Goal: Task Accomplishment & Management: Manage account settings

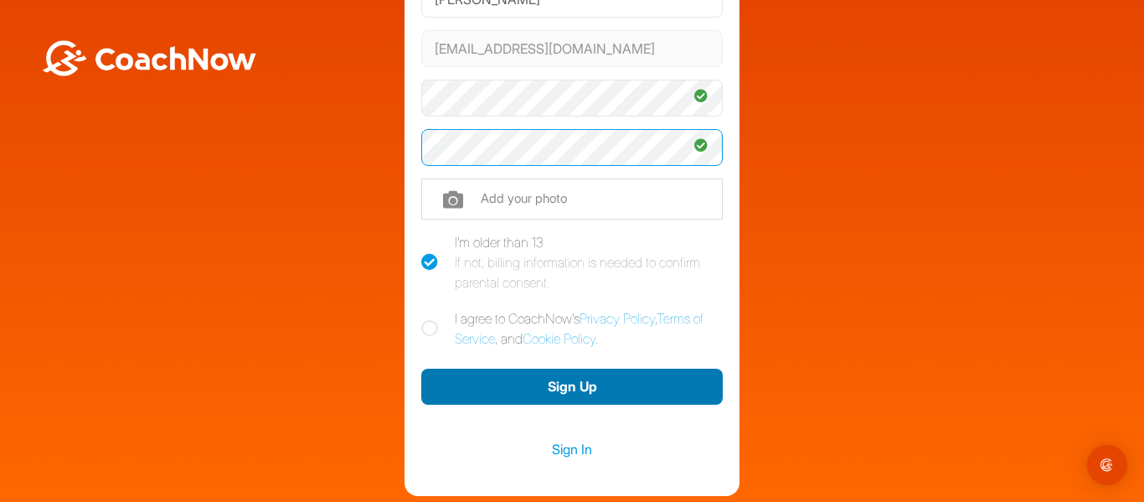
scroll to position [208, 0]
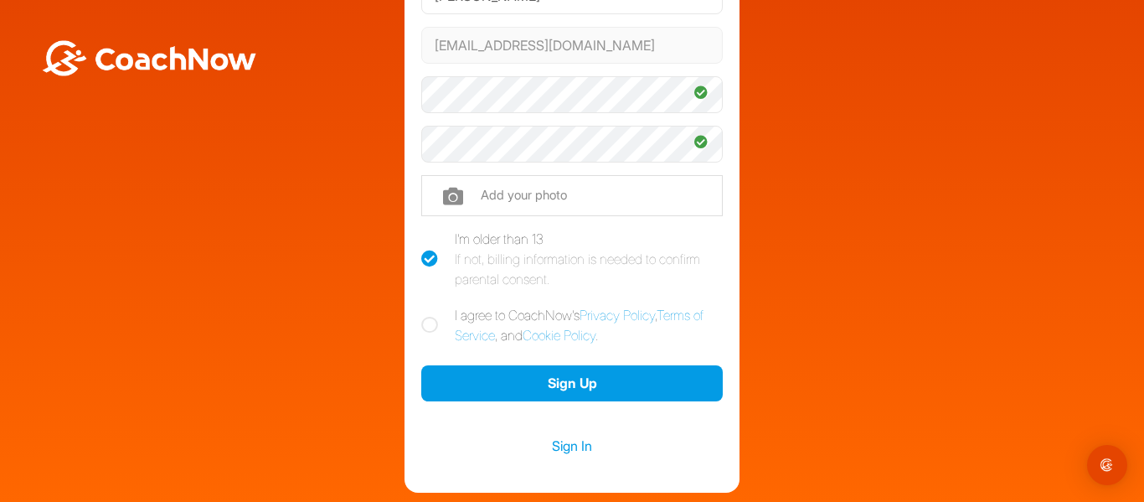
click at [429, 326] on icon at bounding box center [429, 325] width 17 height 17
click at [429, 316] on input "I agree to CoachNow's Privacy Policy , Terms of Service , and Cookie Policy ." at bounding box center [426, 310] width 11 height 11
checkbox input "true"
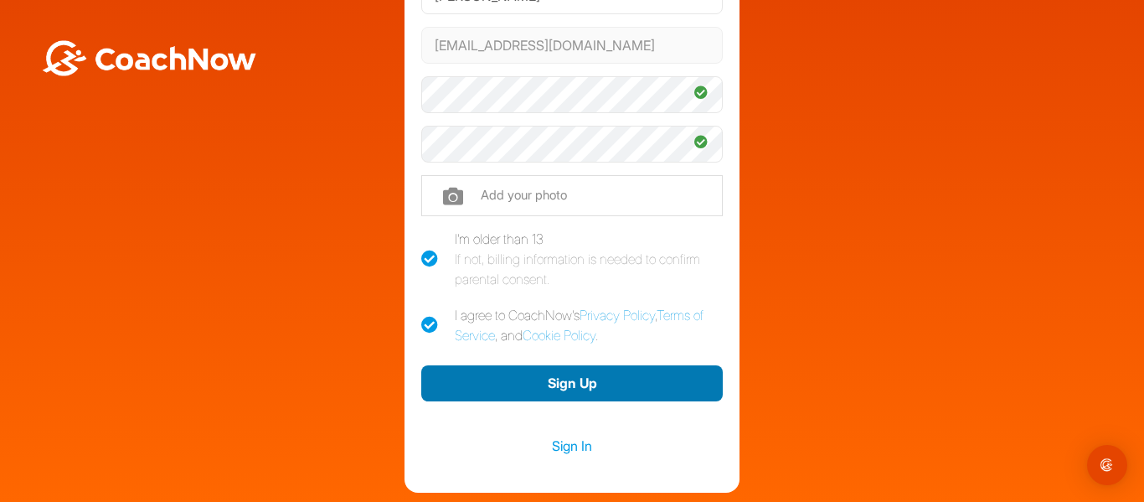
click at [576, 383] on button "Sign Up" at bounding box center [571, 383] width 301 height 36
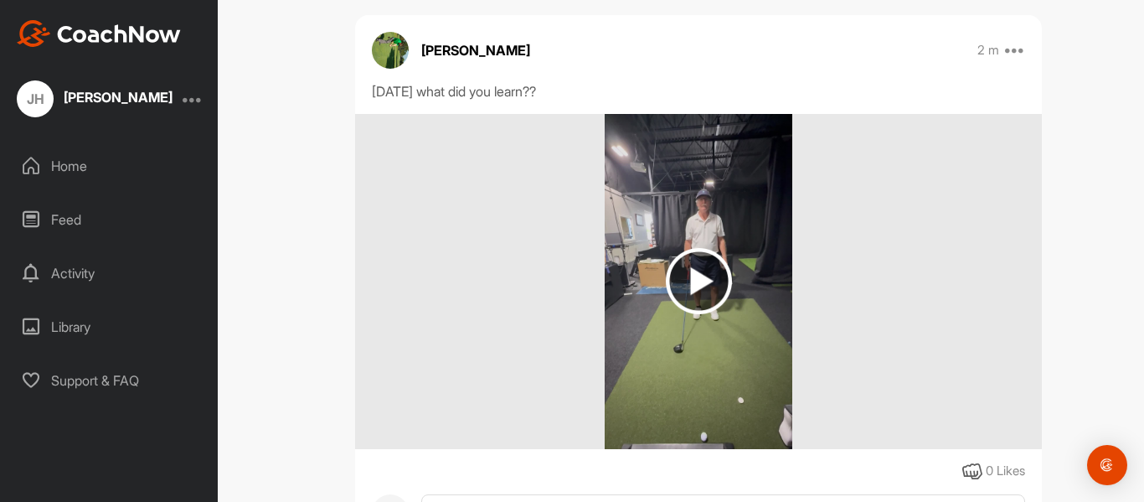
scroll to position [288, 0]
click at [696, 284] on img at bounding box center [699, 280] width 66 height 66
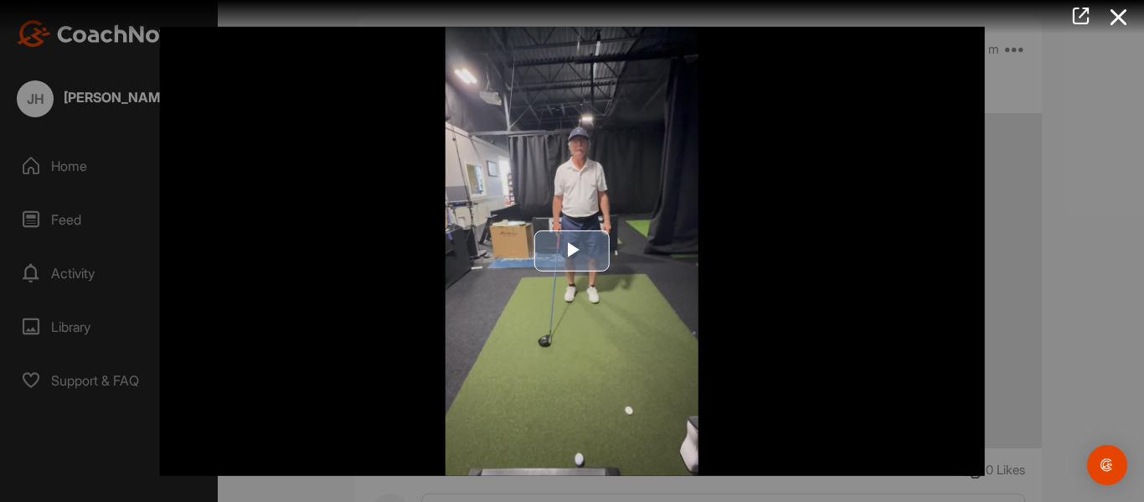
click at [572, 251] on span "Video Player" at bounding box center [572, 251] width 0 height 0
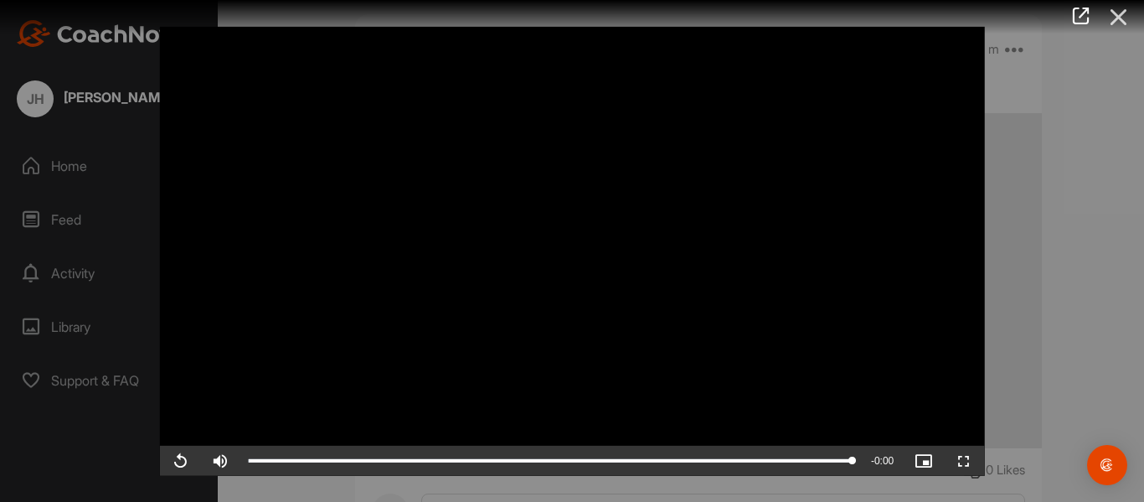
click at [1118, 15] on icon at bounding box center [1118, 17] width 39 height 31
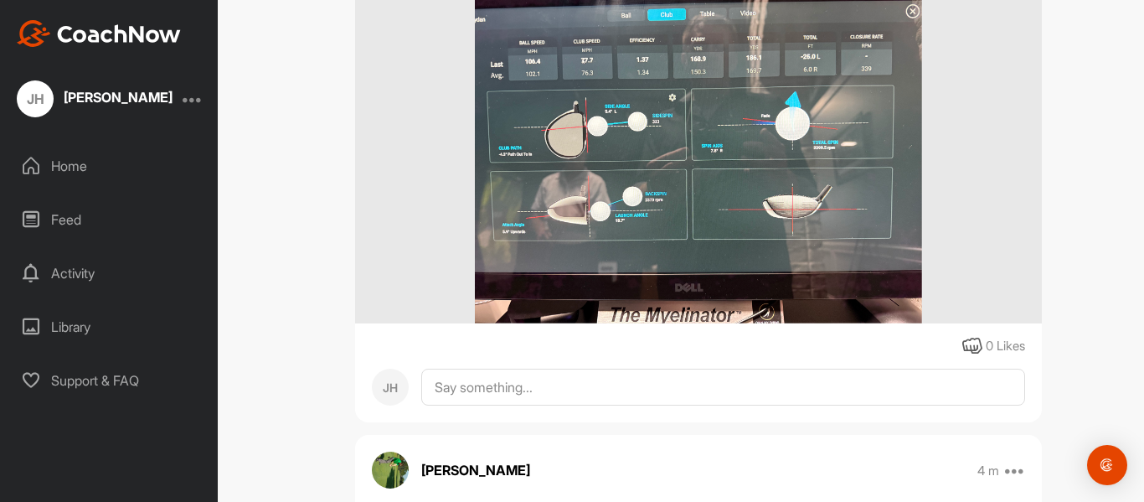
scroll to position [888, 0]
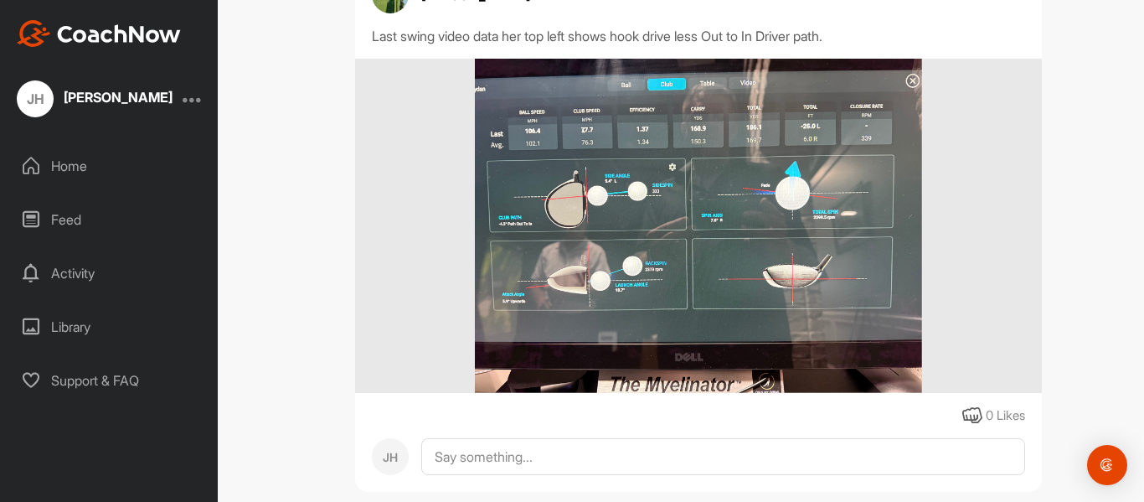
click at [690, 211] on img at bounding box center [698, 226] width 446 height 335
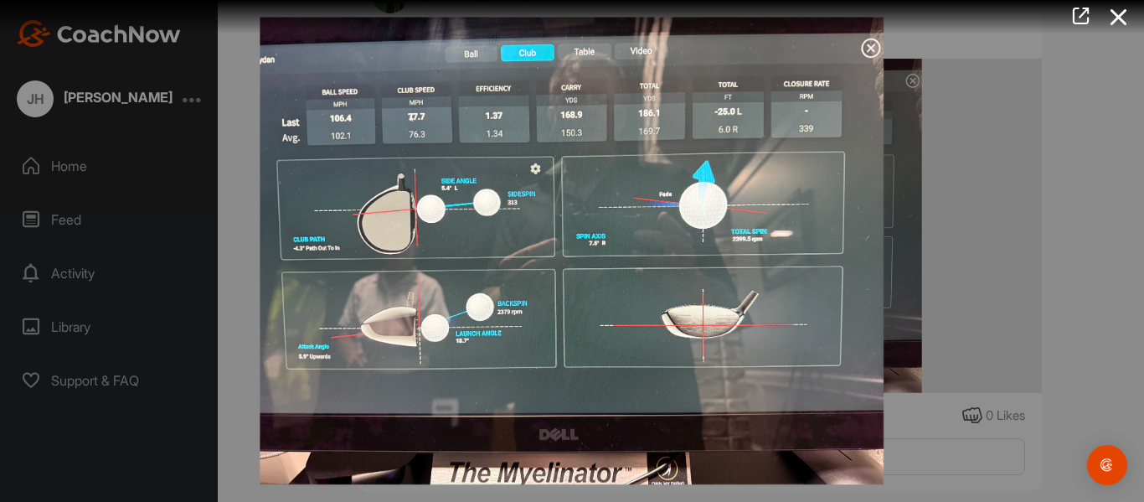
click at [870, 44] on img at bounding box center [571, 251] width 657 height 502
click at [1123, 15] on icon at bounding box center [1118, 17] width 39 height 31
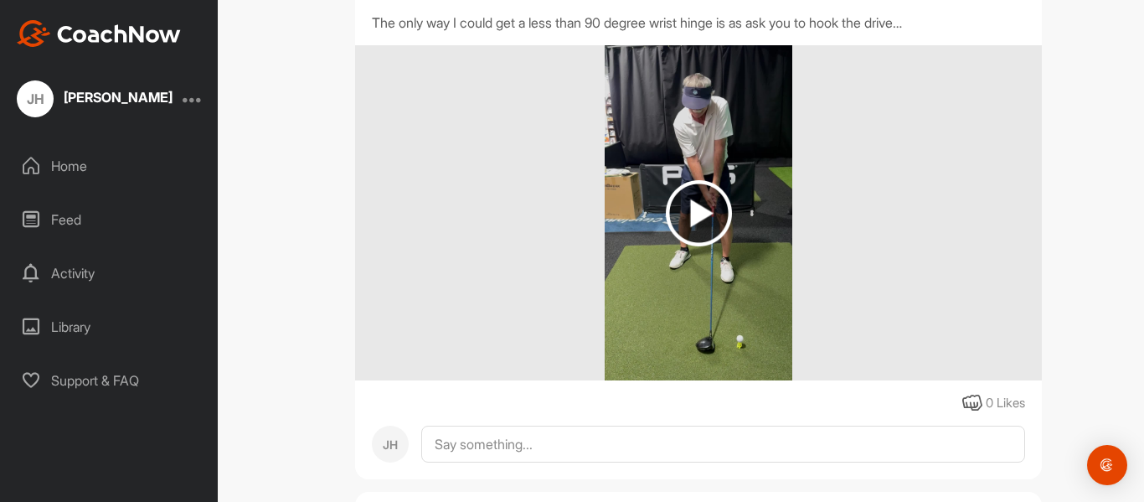
scroll to position [1443, 0]
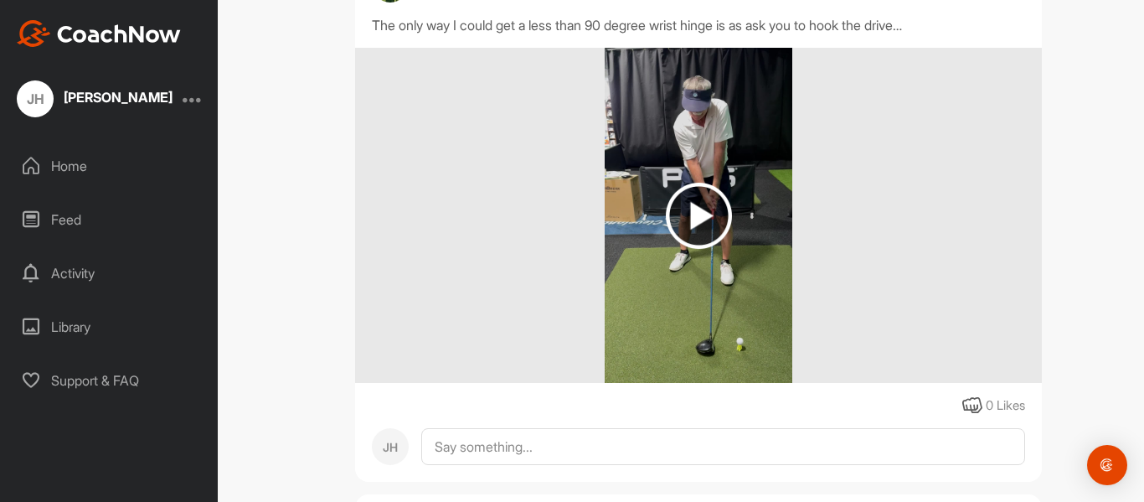
click at [697, 216] on img at bounding box center [699, 216] width 66 height 66
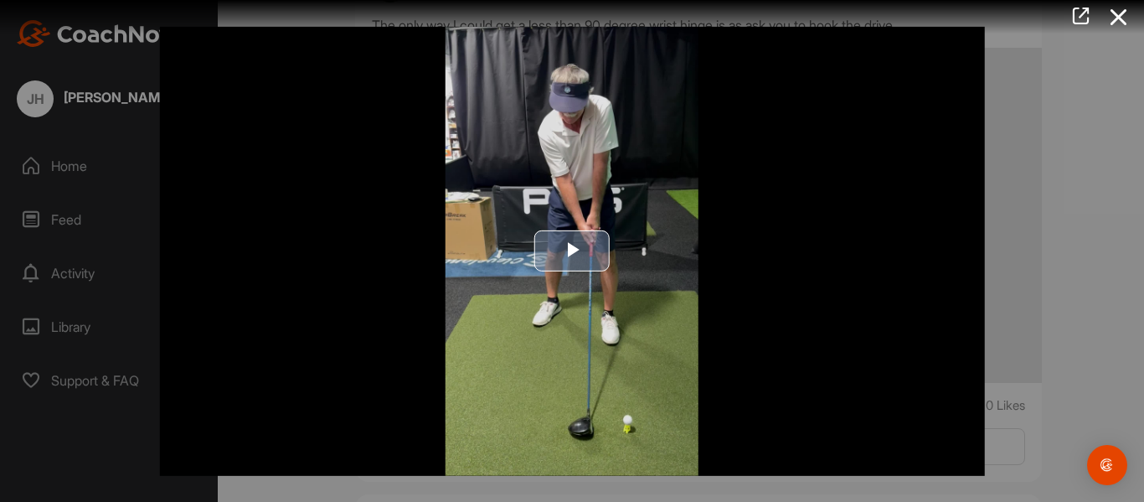
click at [572, 251] on span "Video Player" at bounding box center [572, 251] width 0 height 0
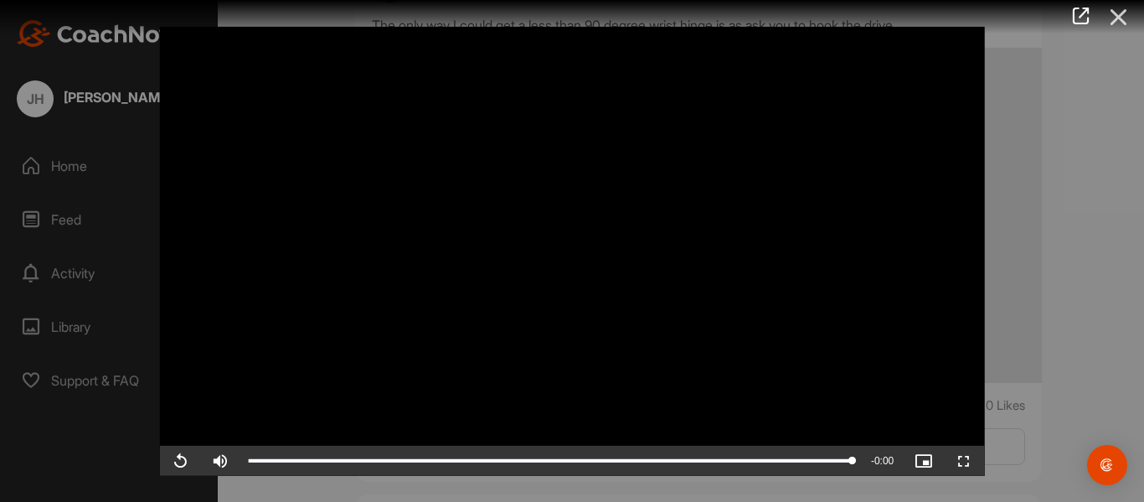
click at [1125, 6] on icon at bounding box center [1118, 17] width 39 height 31
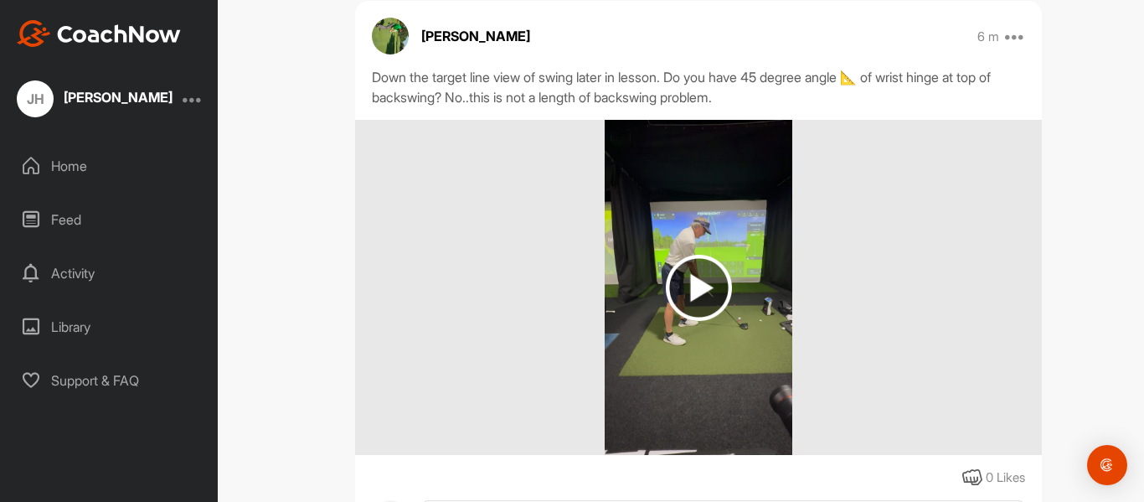
scroll to position [2487, 0]
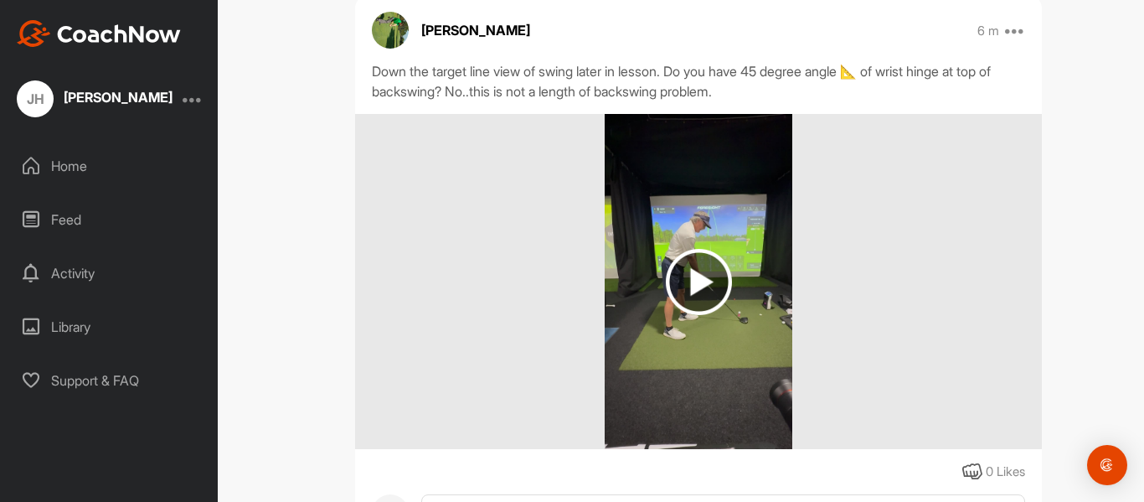
click at [702, 286] on img at bounding box center [699, 282] width 66 height 66
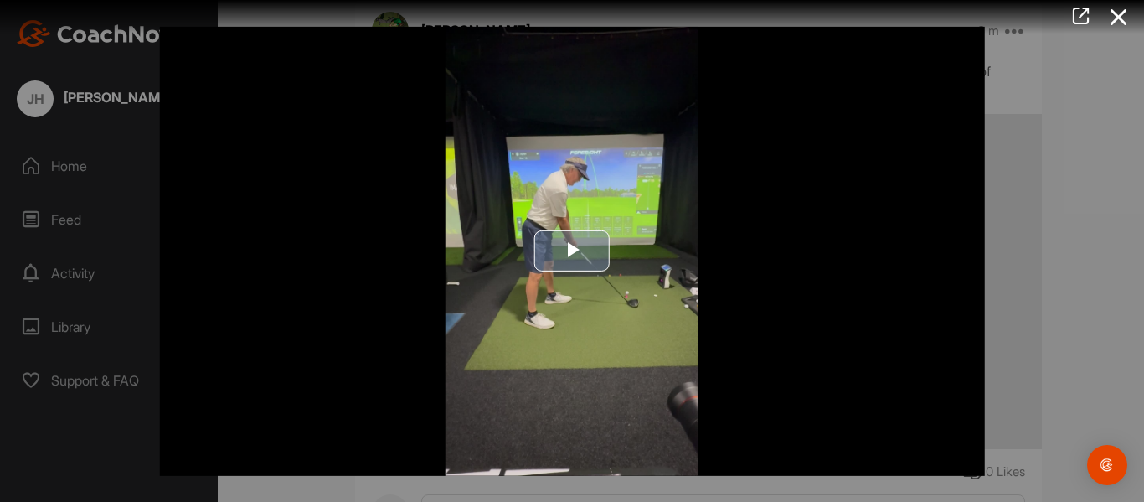
click at [572, 251] on span "Video Player" at bounding box center [572, 251] width 0 height 0
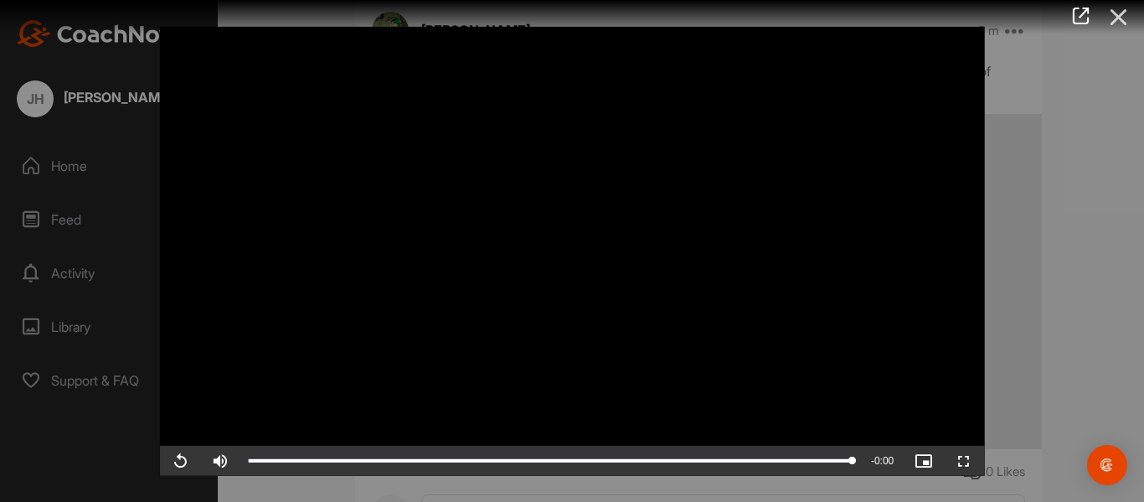
click at [1123, 12] on icon at bounding box center [1118, 17] width 39 height 31
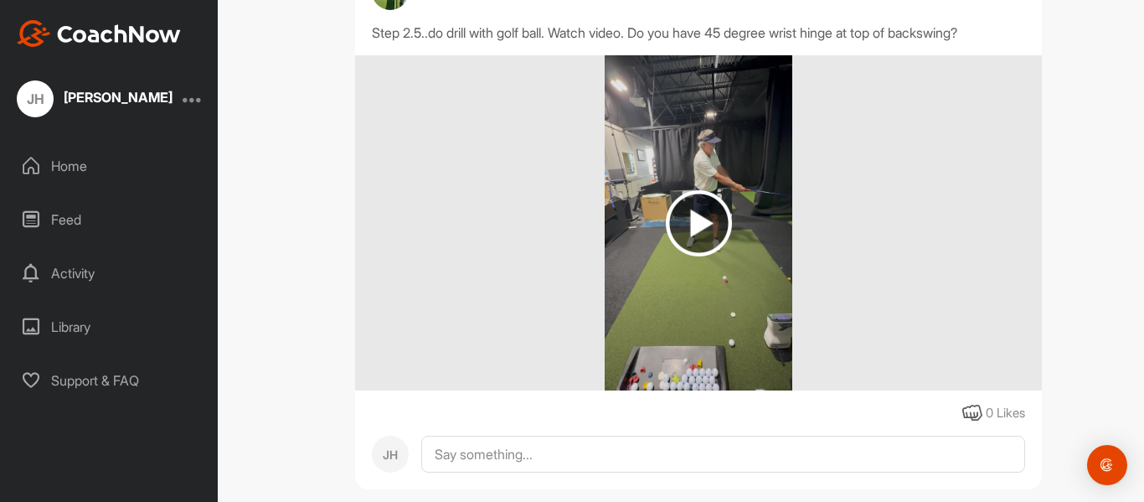
scroll to position [3091, 0]
click at [708, 221] on img at bounding box center [699, 222] width 66 height 66
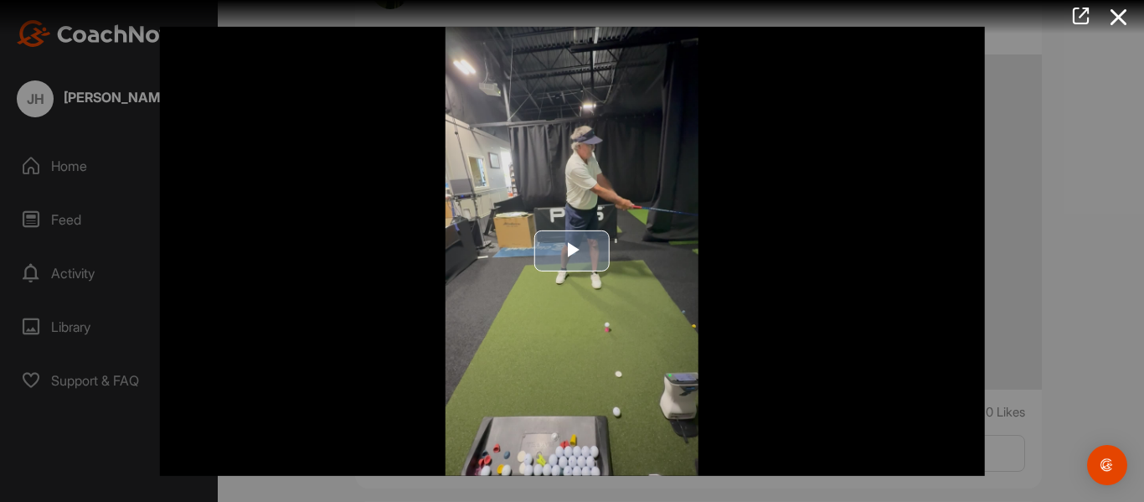
click at [572, 251] on span "Video Player" at bounding box center [572, 251] width 0 height 0
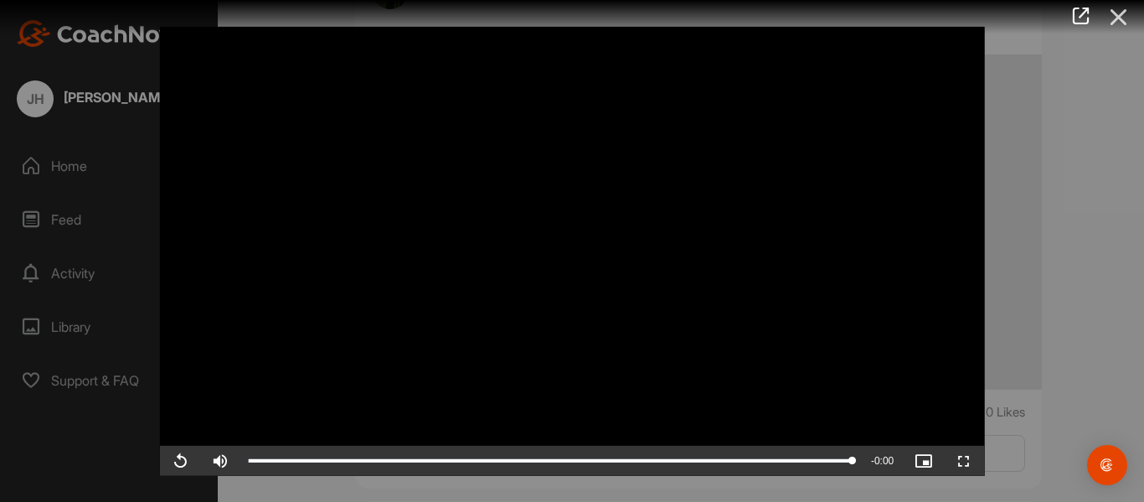
click at [1129, 13] on icon at bounding box center [1118, 17] width 39 height 31
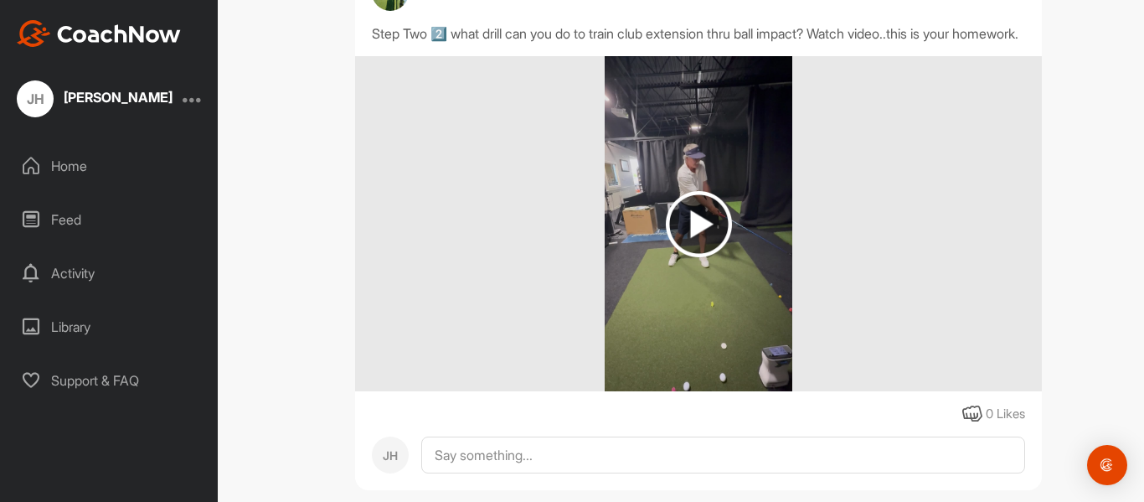
scroll to position [3639, 0]
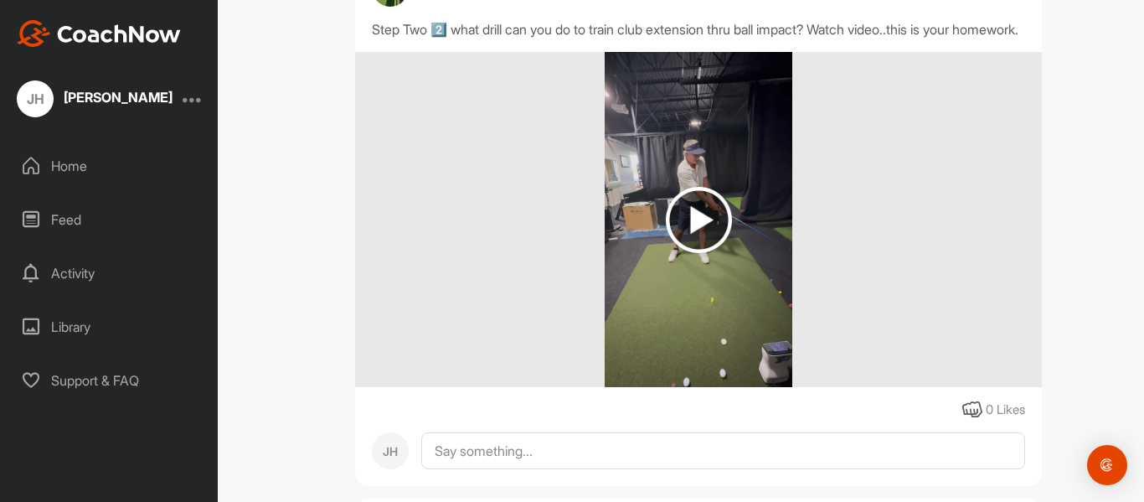
click at [701, 236] on img at bounding box center [699, 220] width 66 height 66
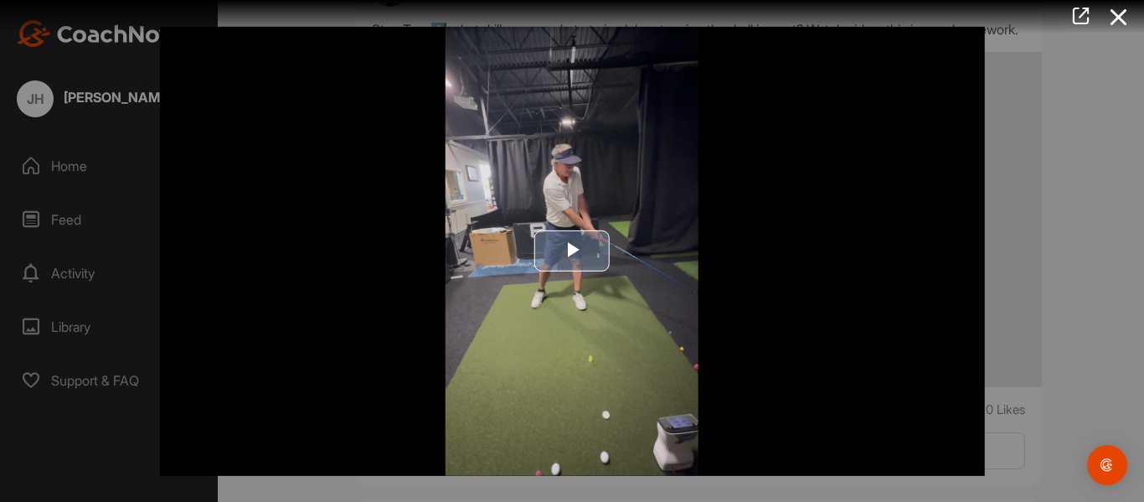
click at [572, 251] on span "Video Player" at bounding box center [572, 251] width 0 height 0
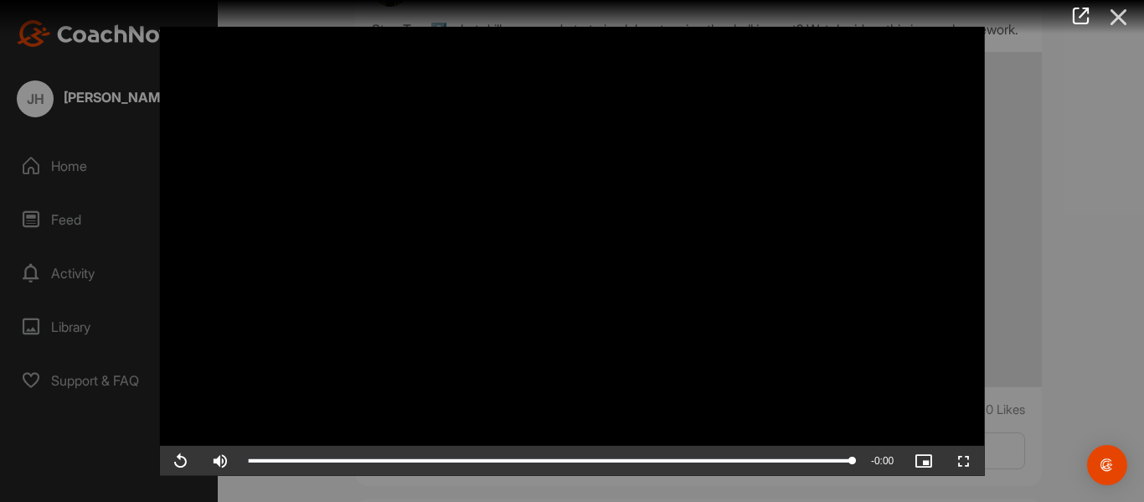
click at [1115, 19] on icon at bounding box center [1118, 17] width 39 height 31
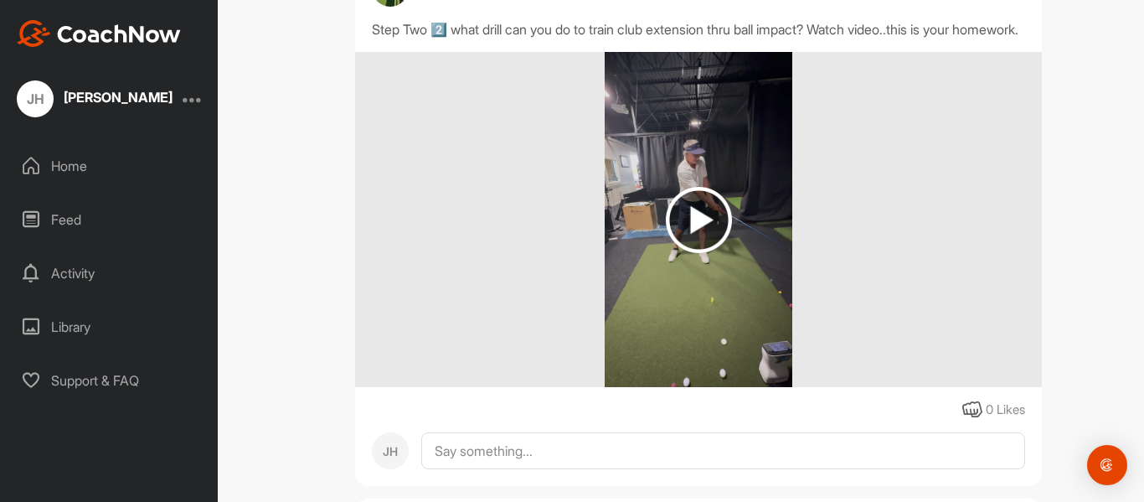
click at [696, 239] on img at bounding box center [699, 220] width 66 height 66
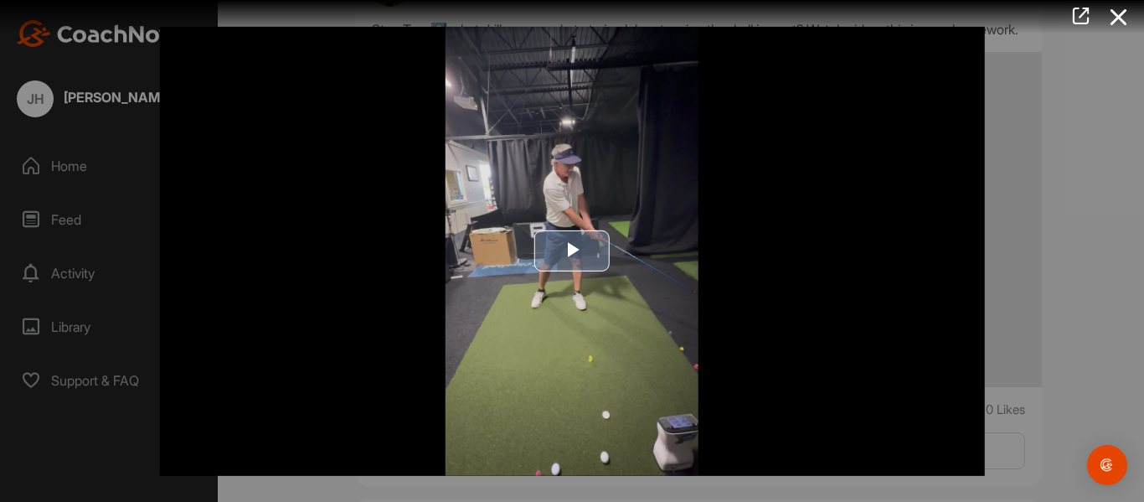
click at [572, 251] on span "Video Player" at bounding box center [572, 251] width 0 height 0
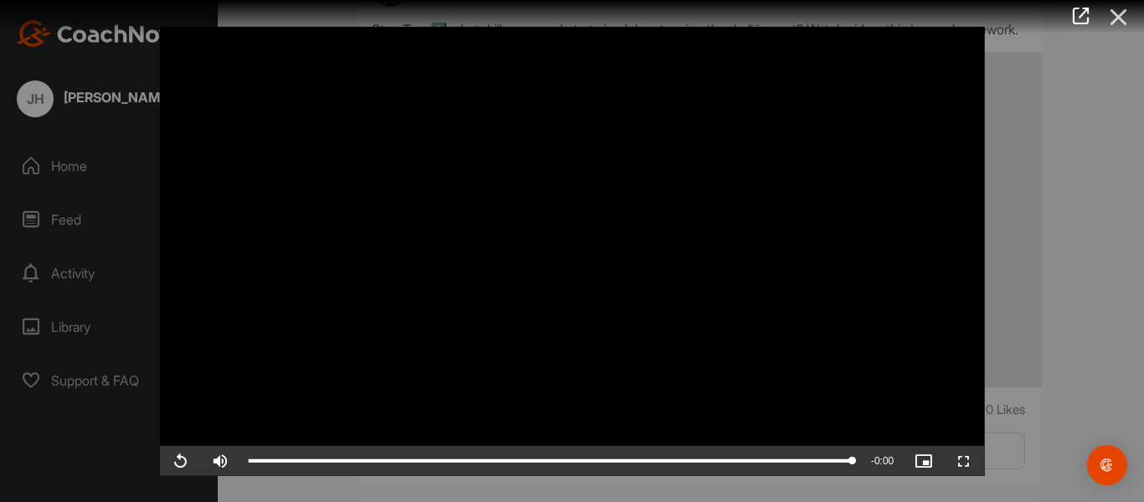
click at [1115, 12] on icon at bounding box center [1118, 17] width 39 height 31
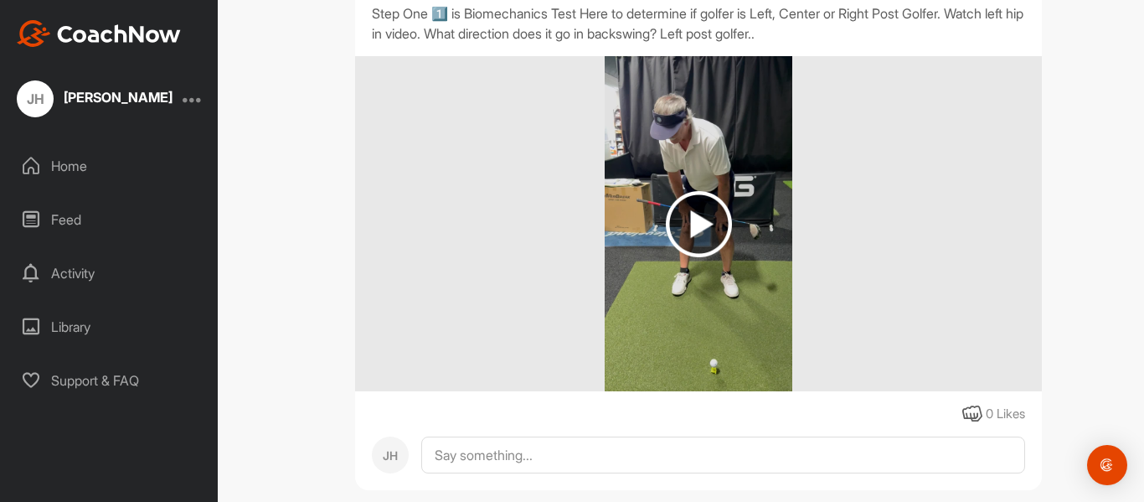
scroll to position [4197, 0]
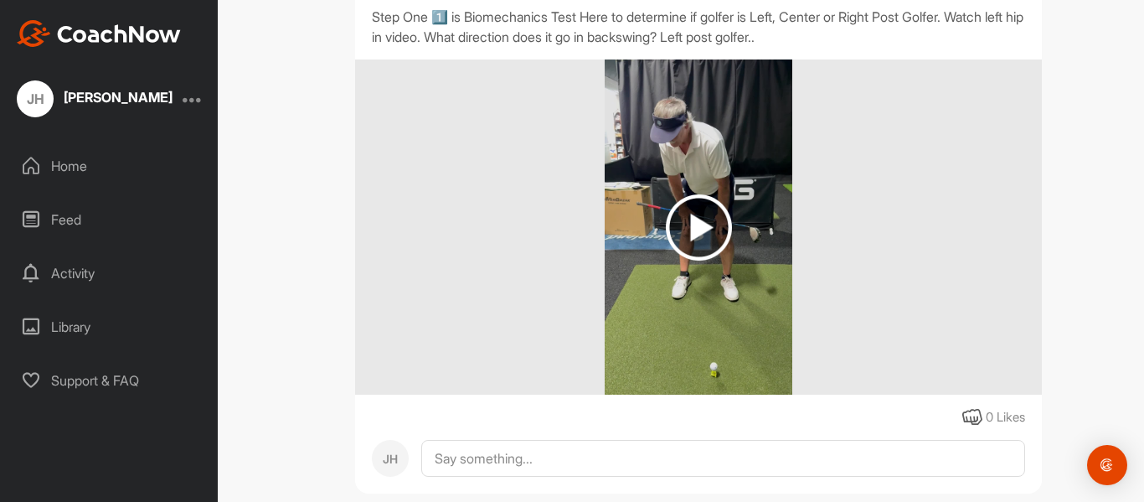
click at [697, 249] on img at bounding box center [699, 227] width 66 height 66
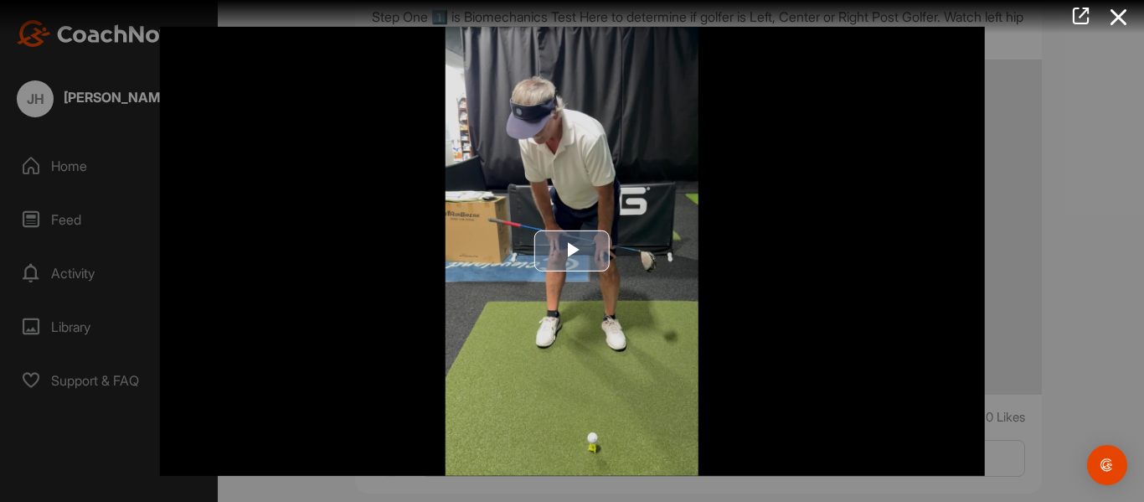
click at [572, 251] on span "Video Player" at bounding box center [572, 251] width 0 height 0
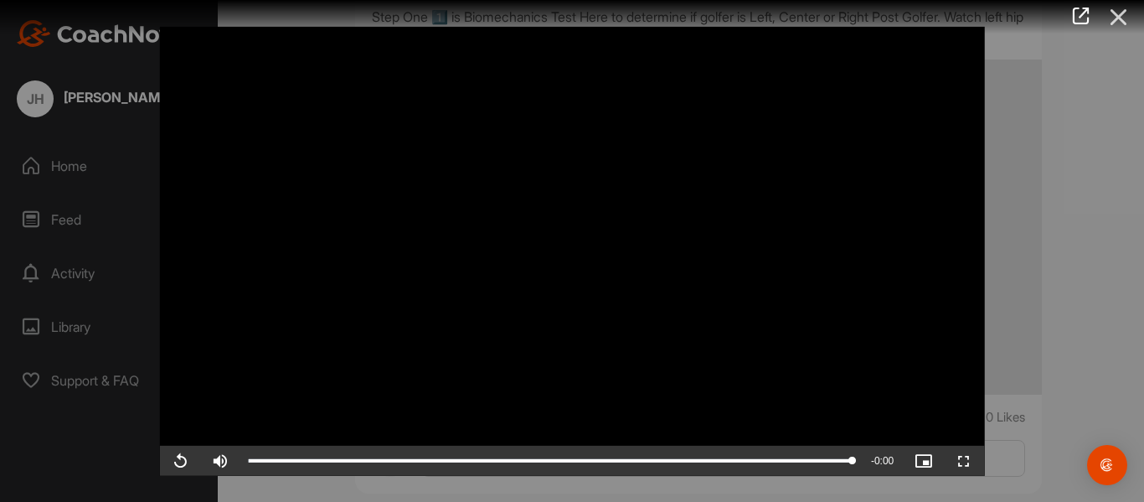
click at [1120, 18] on icon at bounding box center [1118, 17] width 39 height 31
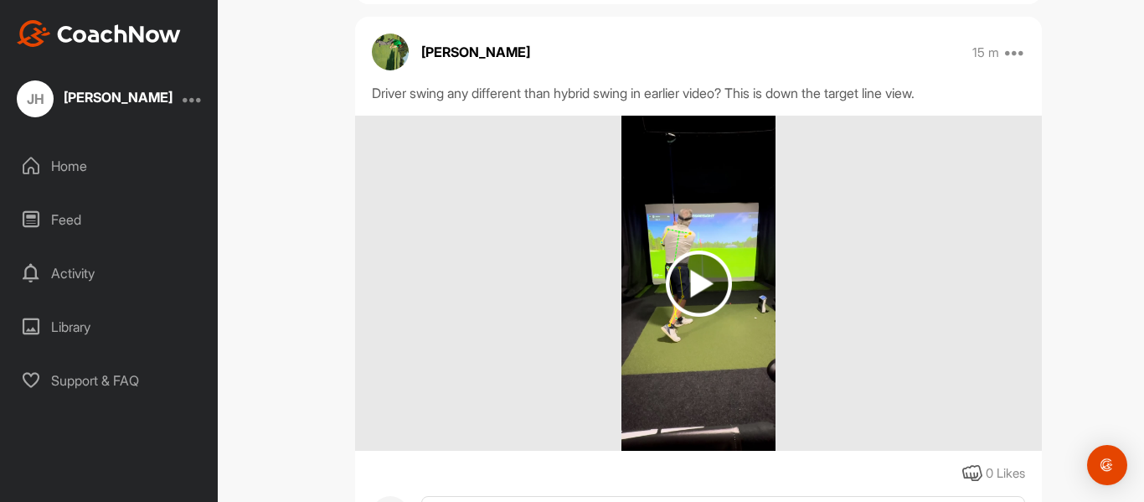
scroll to position [5298, 0]
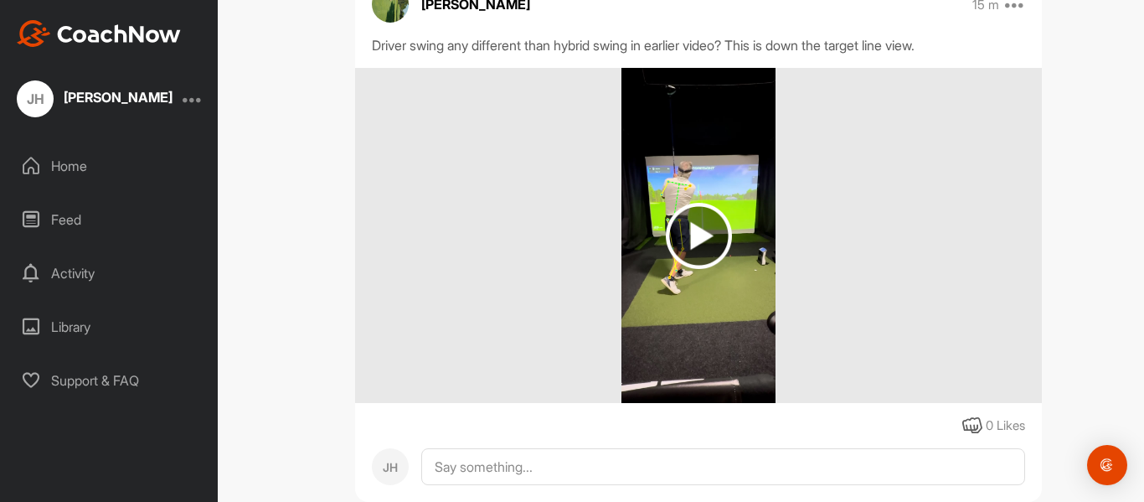
click at [709, 250] on img at bounding box center [699, 236] width 66 height 66
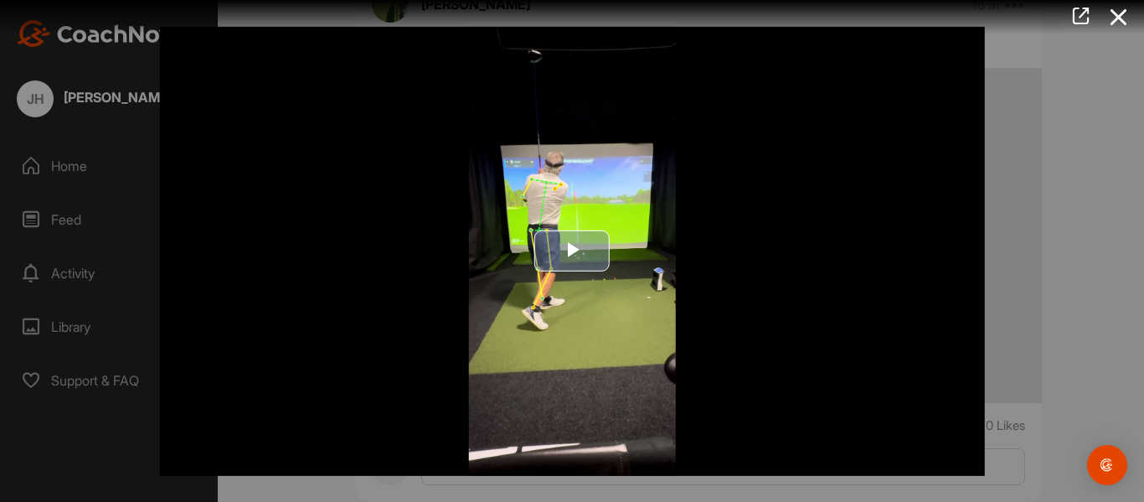
click at [572, 251] on span "Video Player" at bounding box center [572, 251] width 0 height 0
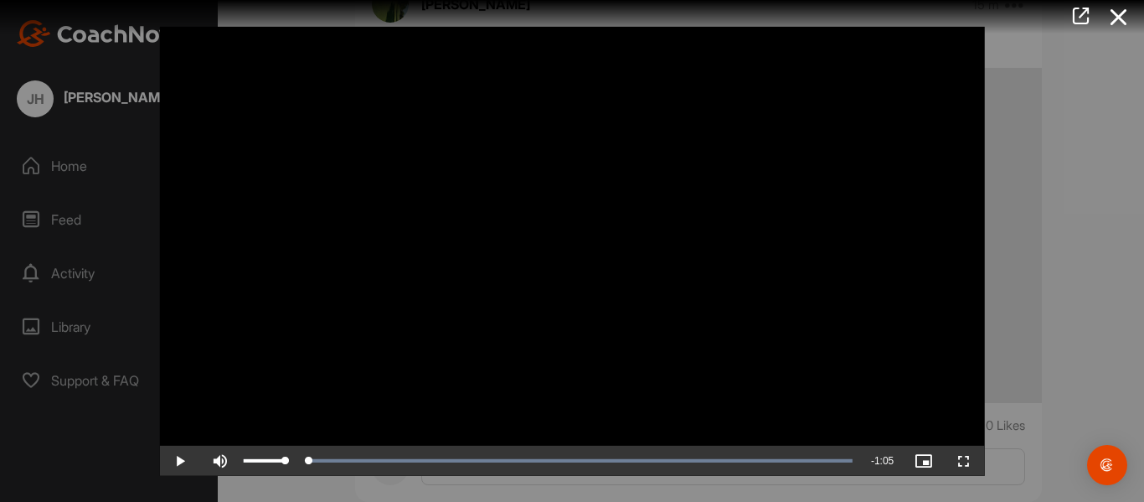
drag, startPoint x: 786, startPoint y: 460, endPoint x: 235, endPoint y: 461, distance: 551.0
click at [234, 461] on div "Play Skip Backward Skip Forward Mute Current Time 0:00 / Duration 1:05 Loaded :…" at bounding box center [572, 460] width 825 height 30
click at [1116, 10] on icon at bounding box center [1118, 17] width 39 height 31
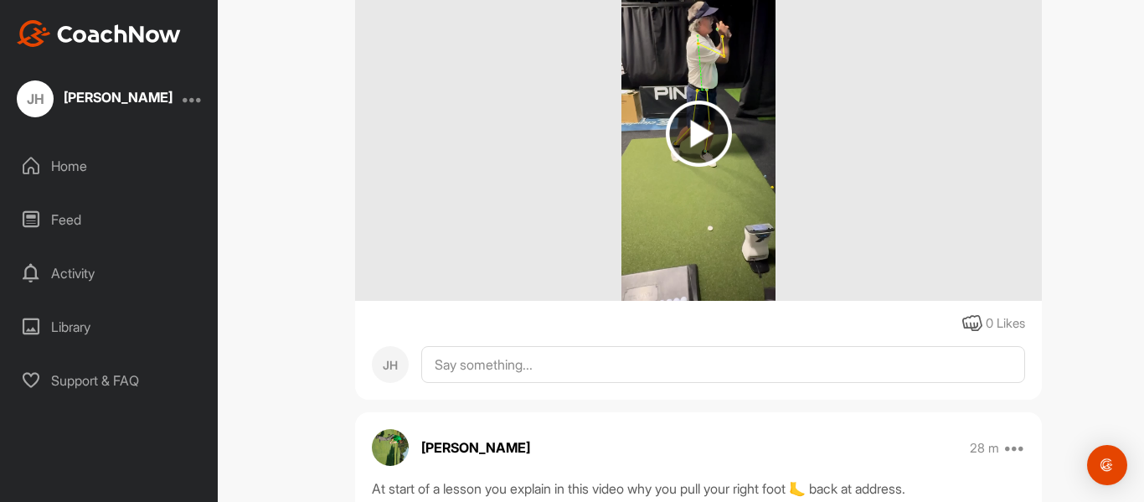
scroll to position [6520, 0]
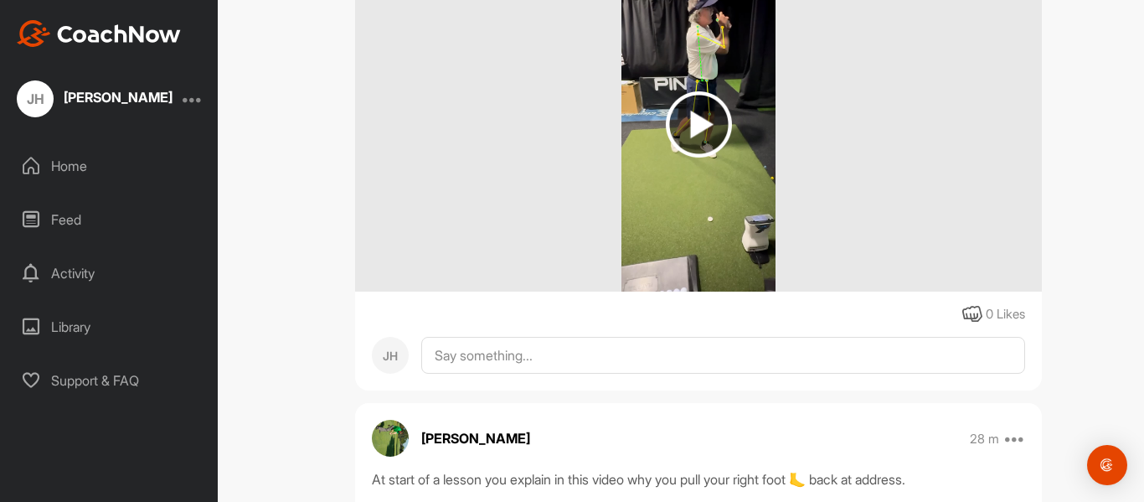
click at [699, 157] on img at bounding box center [699, 124] width 66 height 66
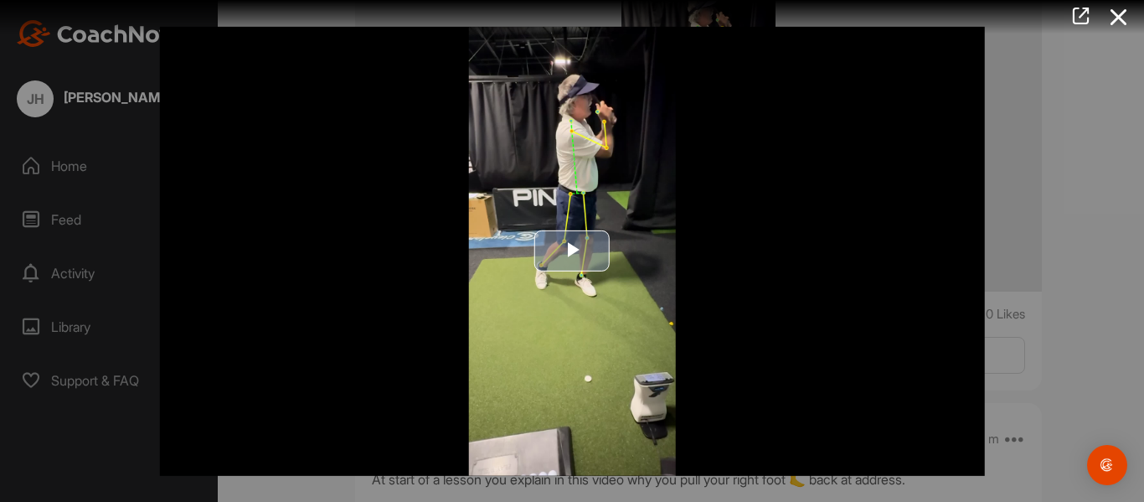
click at [572, 251] on span "Video Player" at bounding box center [572, 251] width 0 height 0
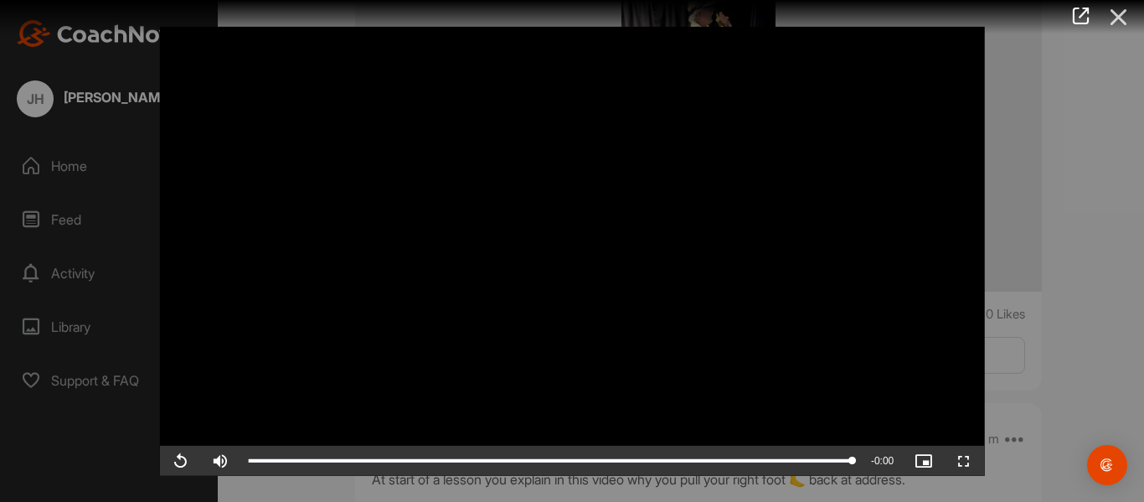
click at [1116, 19] on icon at bounding box center [1118, 17] width 39 height 31
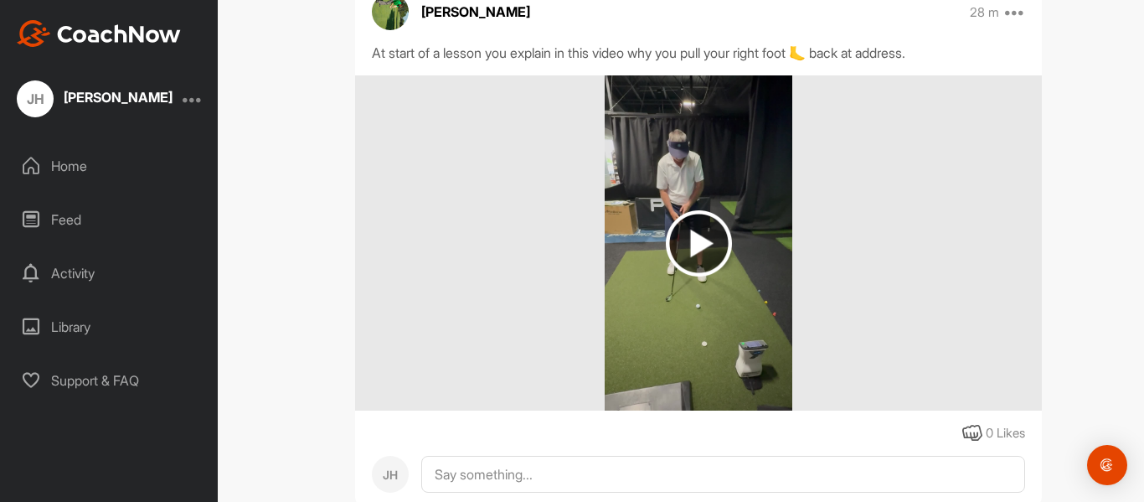
scroll to position [6963, 0]
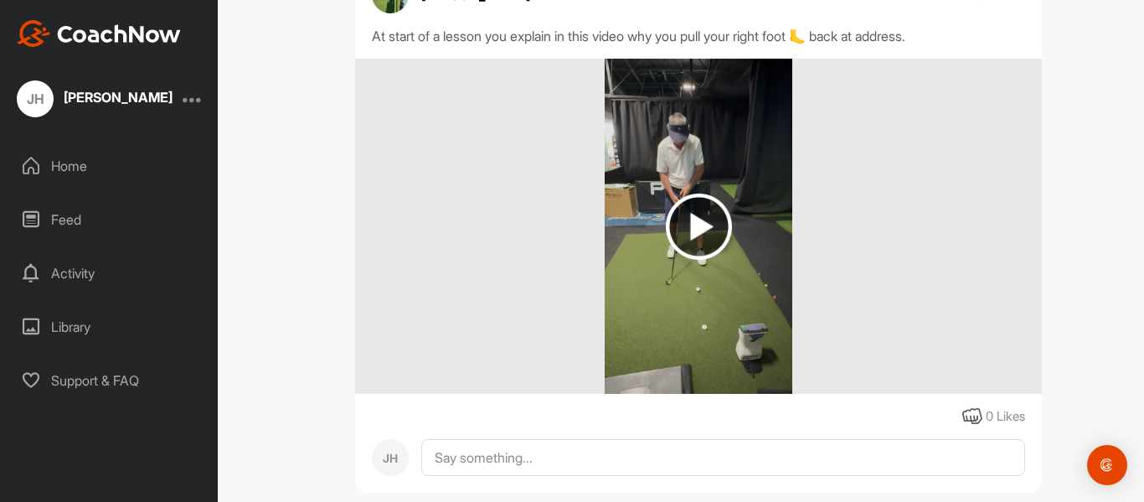
click at [698, 260] on img at bounding box center [699, 226] width 66 height 66
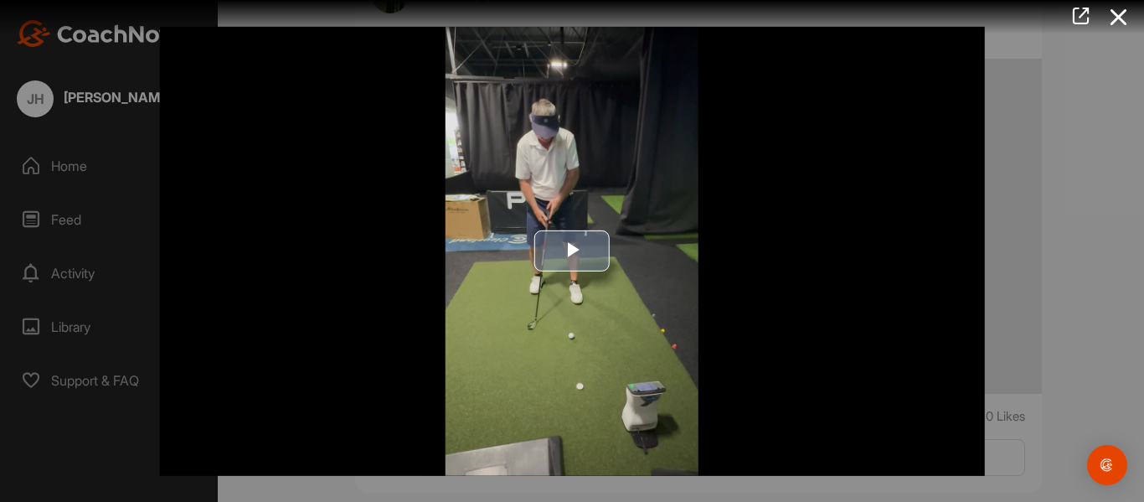
click at [572, 251] on span "Video Player" at bounding box center [572, 251] width 0 height 0
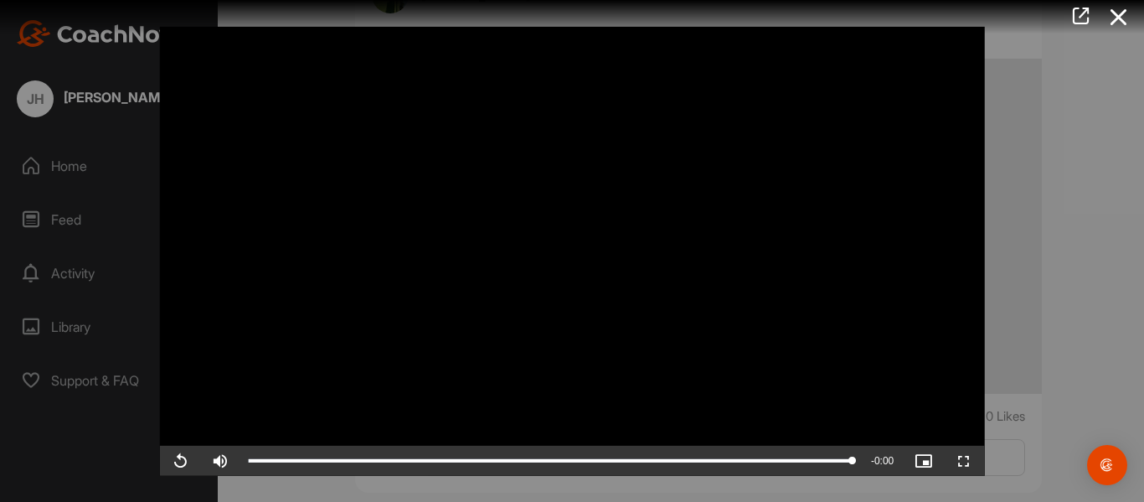
click at [1119, 13] on icon at bounding box center [1118, 17] width 39 height 31
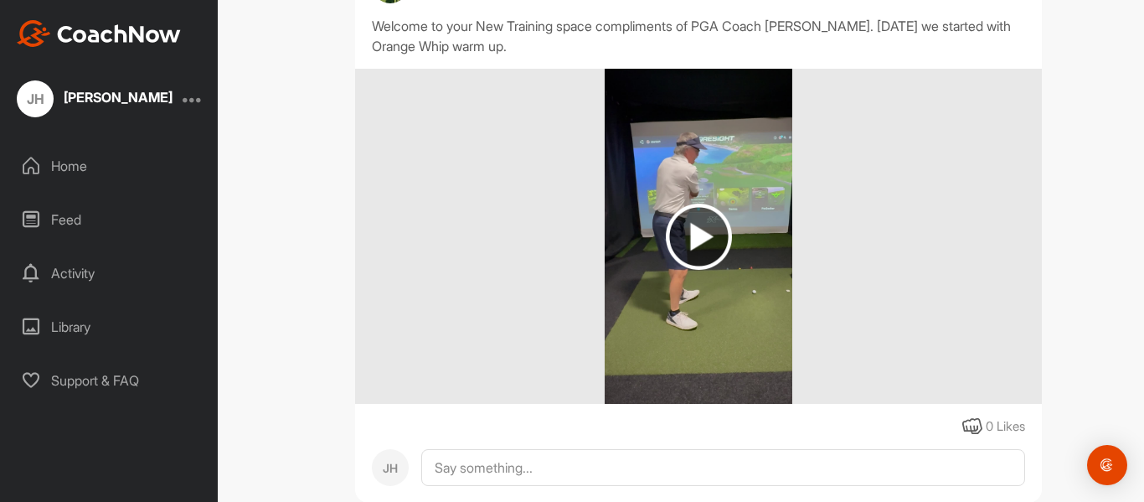
scroll to position [7544, 0]
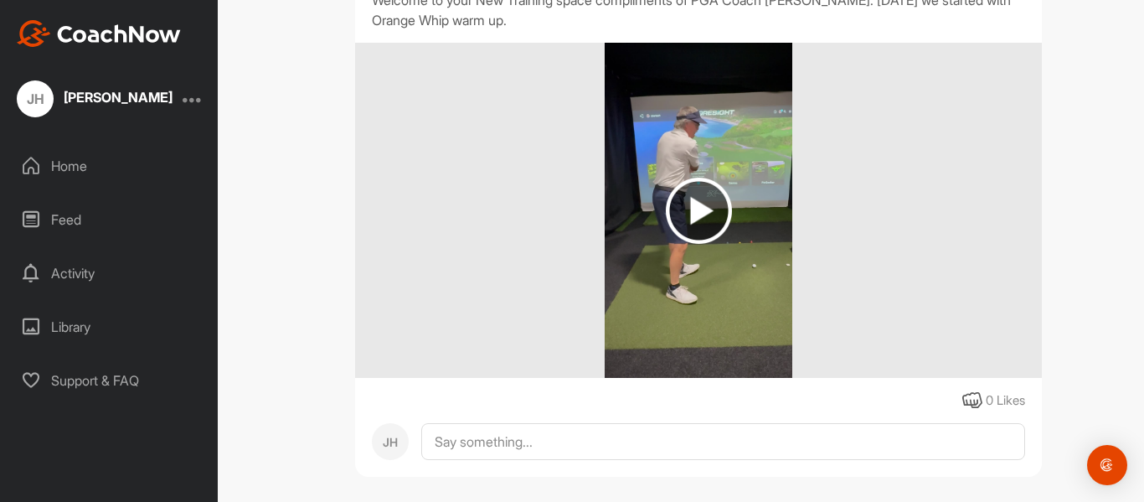
click at [706, 244] on img at bounding box center [699, 211] width 66 height 66
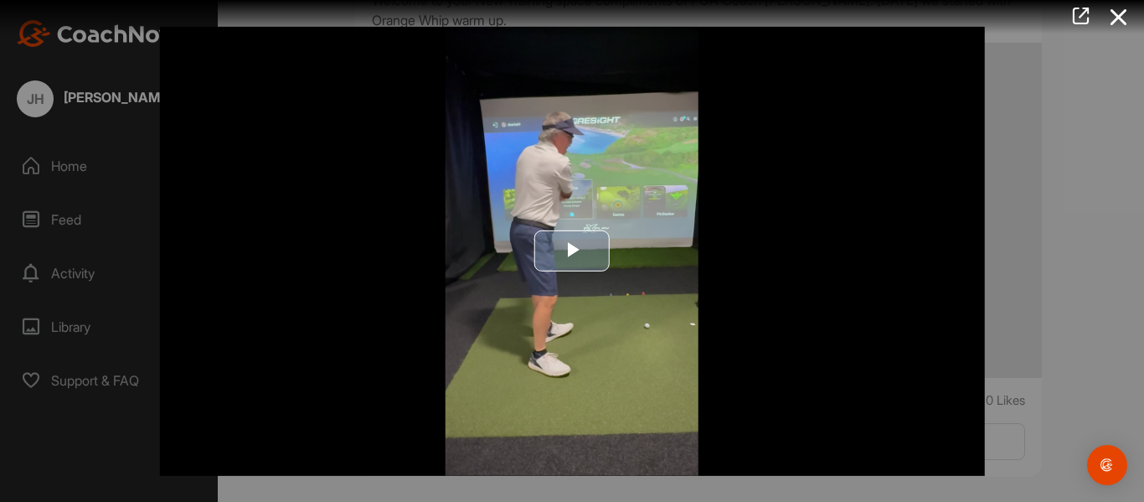
click at [572, 251] on span "Video Player" at bounding box center [572, 251] width 0 height 0
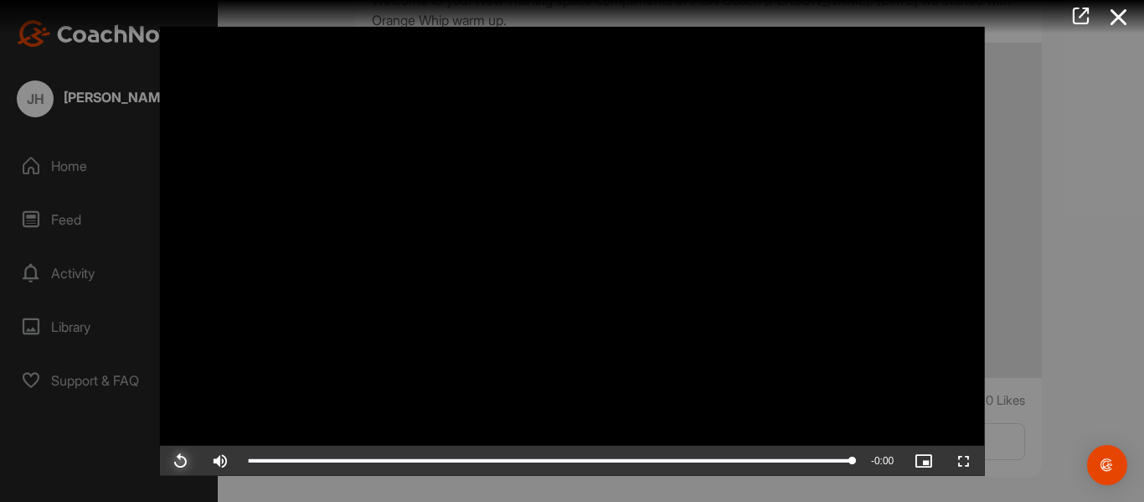
click at [183, 461] on span "Video Player" at bounding box center [180, 461] width 40 height 0
click at [1108, 15] on icon at bounding box center [1118, 17] width 39 height 31
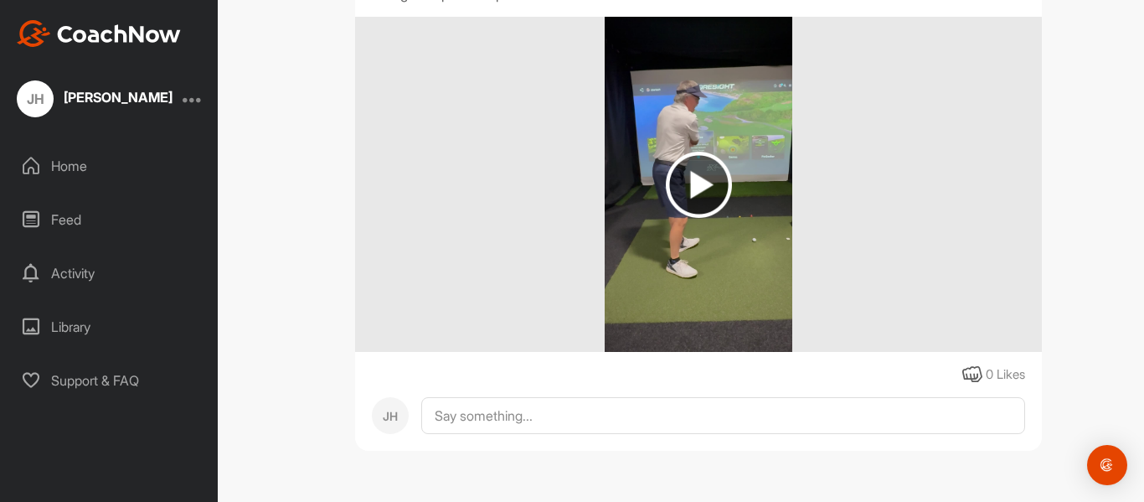
scroll to position [7380, 0]
